Goal: Task Accomplishment & Management: Use online tool/utility

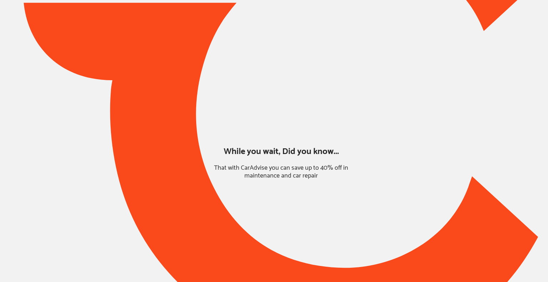
type input "*****"
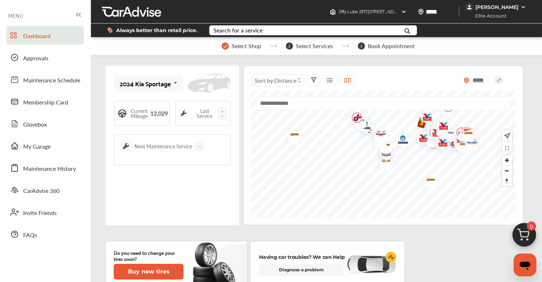
click at [495, 11] on div "Elite Account" at bounding box center [496, 15] width 63 height 9
click at [495, 11] on div "[PERSON_NAME]" at bounding box center [496, 7] width 63 height 9
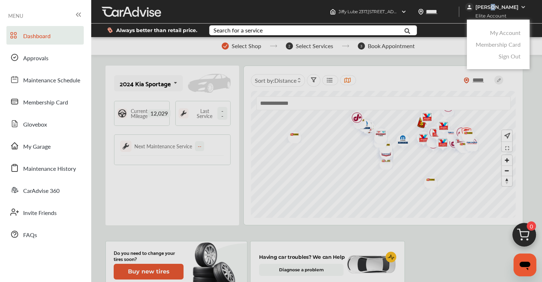
click at [504, 35] on link "My Account" at bounding box center [505, 33] width 31 height 8
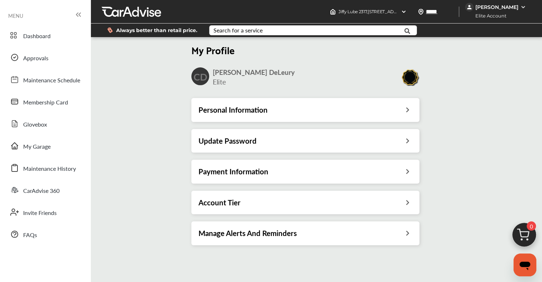
click at [219, 205] on h3 "Account Tier" at bounding box center [220, 202] width 42 height 9
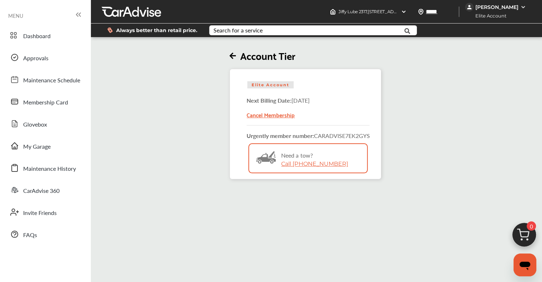
click at [24, 34] on span "Dashboard" at bounding box center [36, 36] width 27 height 9
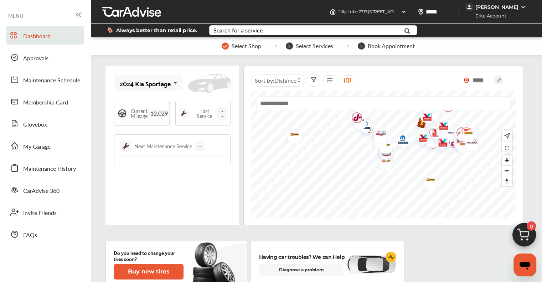
click at [527, 238] on div "0" at bounding box center [525, 237] width 34 height 34
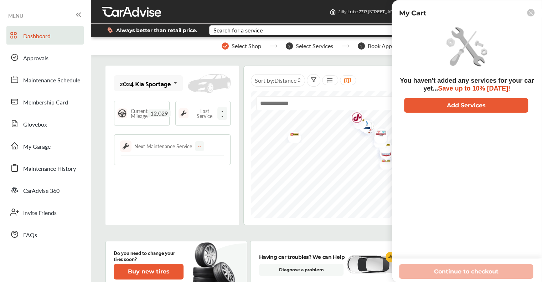
click at [245, 30] on div "Search for a service" at bounding box center [238, 30] width 49 height 6
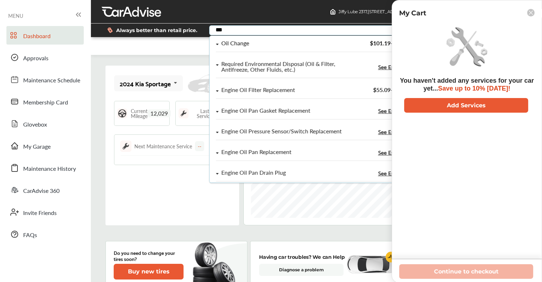
type input "***"
click at [247, 45] on div "Oil Change" at bounding box center [235, 43] width 28 height 6
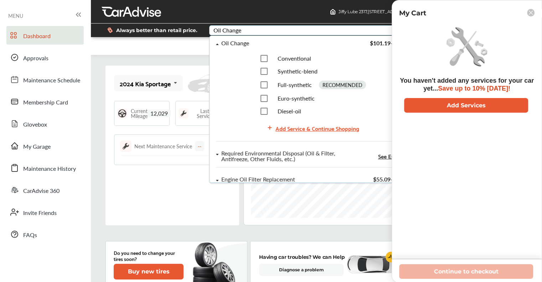
click at [291, 127] on div "Add Service & Continue Shopping" at bounding box center [318, 128] width 84 height 10
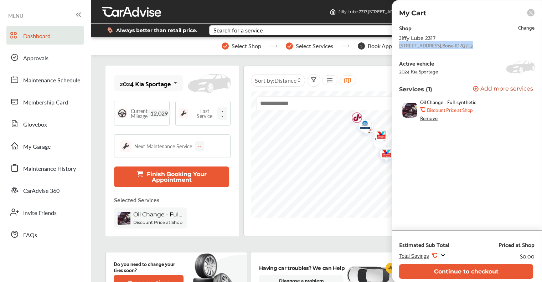
drag, startPoint x: 473, startPoint y: 45, endPoint x: 399, endPoint y: 45, distance: 73.1
click at [399, 45] on div "Jiffy Lube 2317 [STREET_ADDRESS]" at bounding box center [467, 41] width 136 height 13
copy div "[STREET_ADDRESS]"
click at [533, 12] on rect at bounding box center [530, 12] width 7 height 7
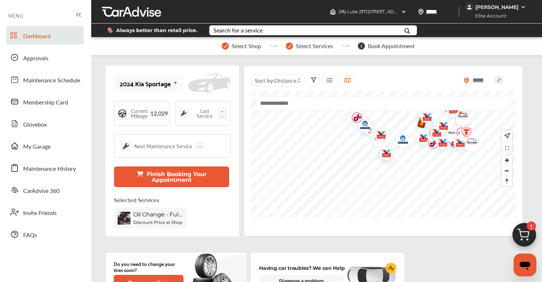
click at [508, 6] on div "[PERSON_NAME]" at bounding box center [497, 7] width 43 height 6
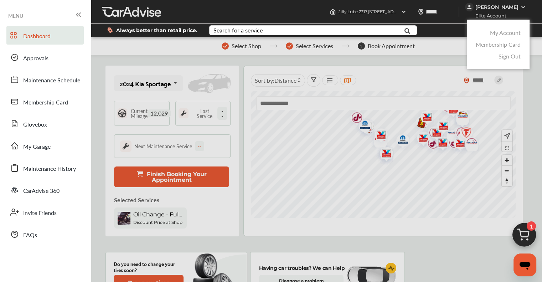
click at [512, 35] on link "My Account" at bounding box center [505, 33] width 31 height 8
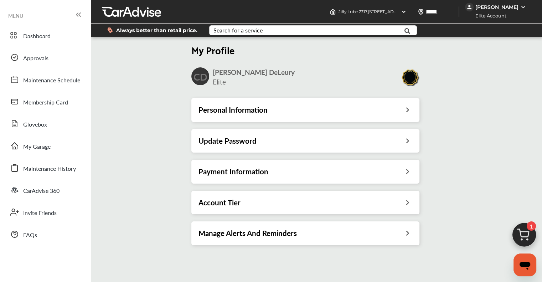
click at [239, 178] on div "Payment Information" at bounding box center [306, 172] width 228 height 24
click at [240, 212] on div "Account Tier" at bounding box center [306, 203] width 228 height 24
click at [242, 199] on div "Account Tier" at bounding box center [306, 202] width 214 height 9
